Goal: Task Accomplishment & Management: Use online tool/utility

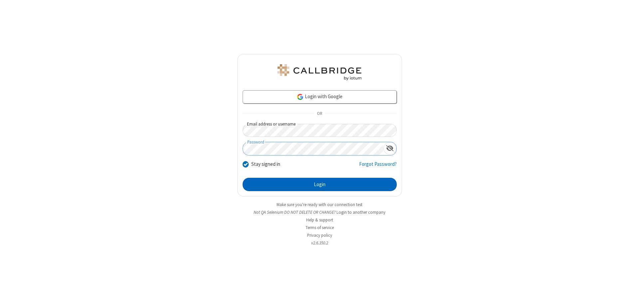
click at [320, 184] on button "Login" at bounding box center [320, 184] width 154 height 13
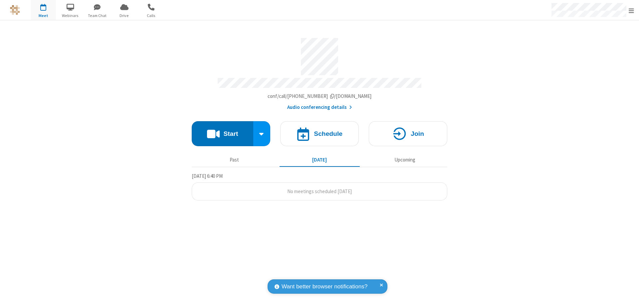
click at [222, 130] on button "Start" at bounding box center [223, 133] width 62 height 25
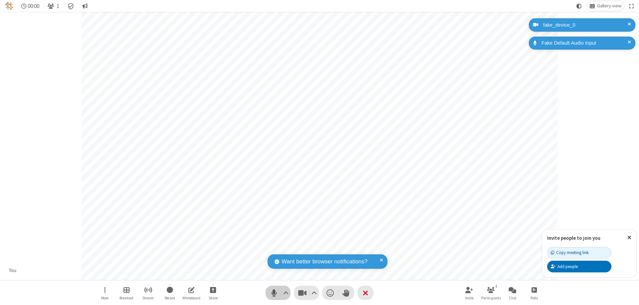
click at [274, 293] on span "Mute (⌘+Shift+A)" at bounding box center [274, 293] width 10 height 10
click at [274, 293] on span "Unmute (⌘+Shift+A)" at bounding box center [274, 293] width 10 height 10
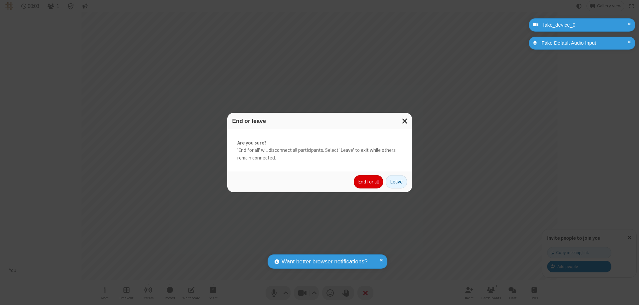
click at [369, 182] on button "End for all" at bounding box center [368, 181] width 29 height 13
